Goal: Task Accomplishment & Management: Use online tool/utility

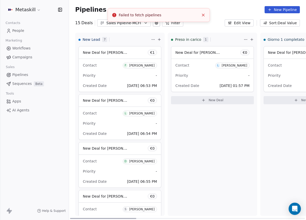
click at [203, 70] on div "Contact L [PERSON_NAME] Priority - Created Date [DATE] 01:57 PM" at bounding box center [212, 75] width 82 height 33
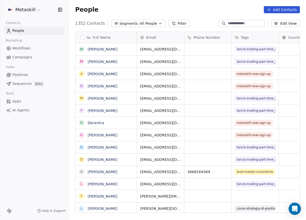
scroll to position [190, 233]
click at [30, 75] on link "Pipelines" at bounding box center [34, 75] width 61 height 8
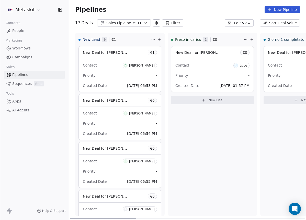
click at [192, 72] on div "Priority -" at bounding box center [212, 76] width 74 height 8
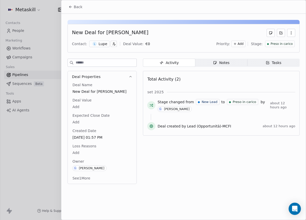
click at [273, 49] on div "New Deal for Luca Ilardi Contact: L Lupe Deal Value: € 0 Priority: Add Stage: P…" at bounding box center [183, 38] width 232 height 29
click at [276, 45] on span "Preso in carico" at bounding box center [281, 44] width 22 height 4
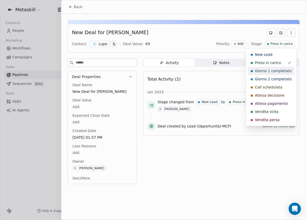
click at [276, 68] on span "Giorno 1 completato" at bounding box center [273, 70] width 37 height 5
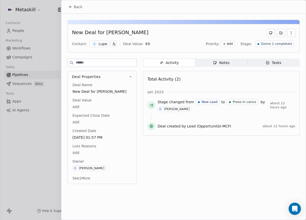
click at [74, 6] on span "Back" at bounding box center [78, 6] width 9 height 5
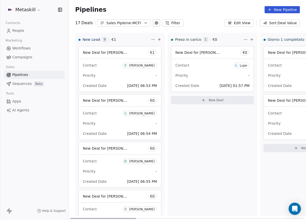
click at [206, 65] on div "Contact L Lupe" at bounding box center [212, 65] width 74 height 8
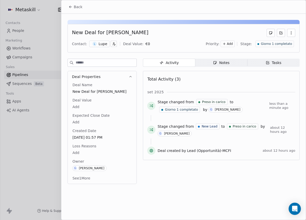
click at [69, 9] on button "Back" at bounding box center [75, 6] width 20 height 9
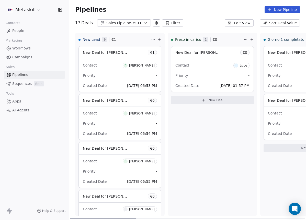
click at [209, 73] on div "Priority -" at bounding box center [212, 76] width 74 height 8
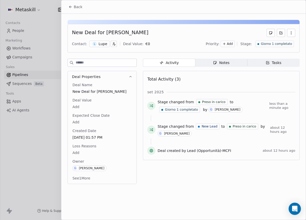
click at [79, 9] on span "Back" at bounding box center [78, 6] width 9 height 5
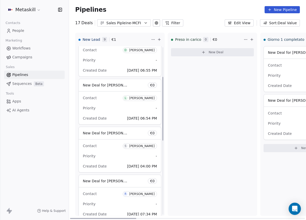
scroll to position [79, 0]
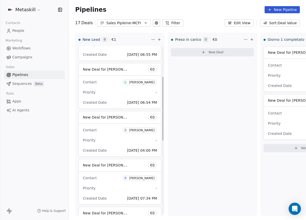
click at [132, 26] on button "Sales Pipleine-MCFI" at bounding box center [124, 22] width 54 height 7
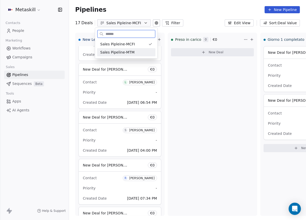
click at [135, 52] on div "Sales Pipeline-MTM" at bounding box center [126, 52] width 52 height 5
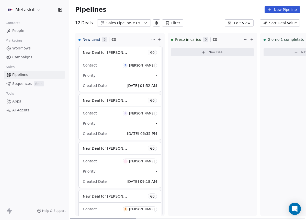
scroll to position [85, 0]
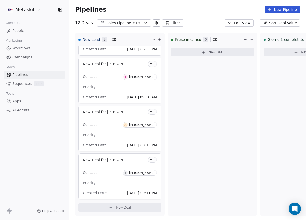
click at [134, 25] on div "Sales Pipeline-MTM" at bounding box center [123, 22] width 35 height 5
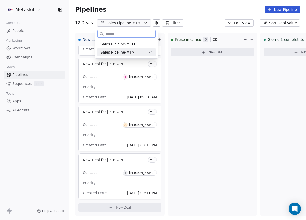
click at [145, 45] on div "Sales Pipleine-MCFI" at bounding box center [126, 44] width 52 height 5
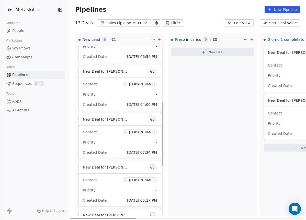
scroll to position [277, 0]
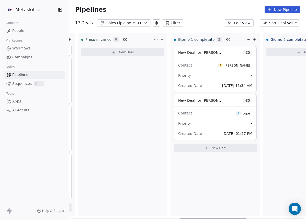
scroll to position [0, 0]
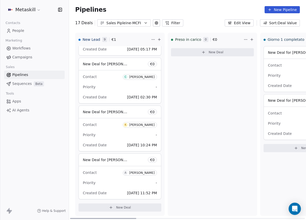
drag, startPoint x: 128, startPoint y: 218, endPoint x: 86, endPoint y: 121, distance: 105.6
click at [93, 218] on div at bounding box center [103, 218] width 66 height 1
